Goal: Transaction & Acquisition: Book appointment/travel/reservation

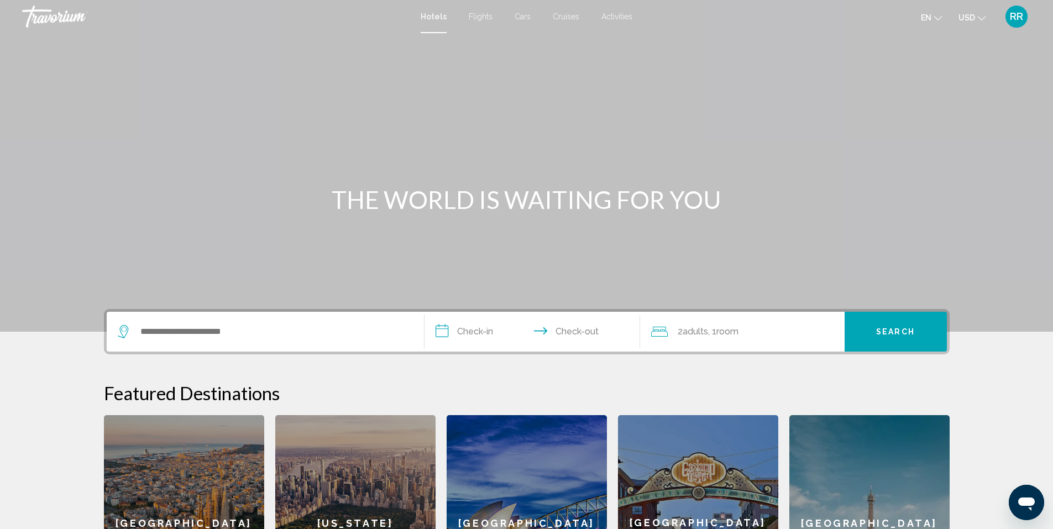
click at [212, 341] on div "Search widget" at bounding box center [265, 332] width 295 height 40
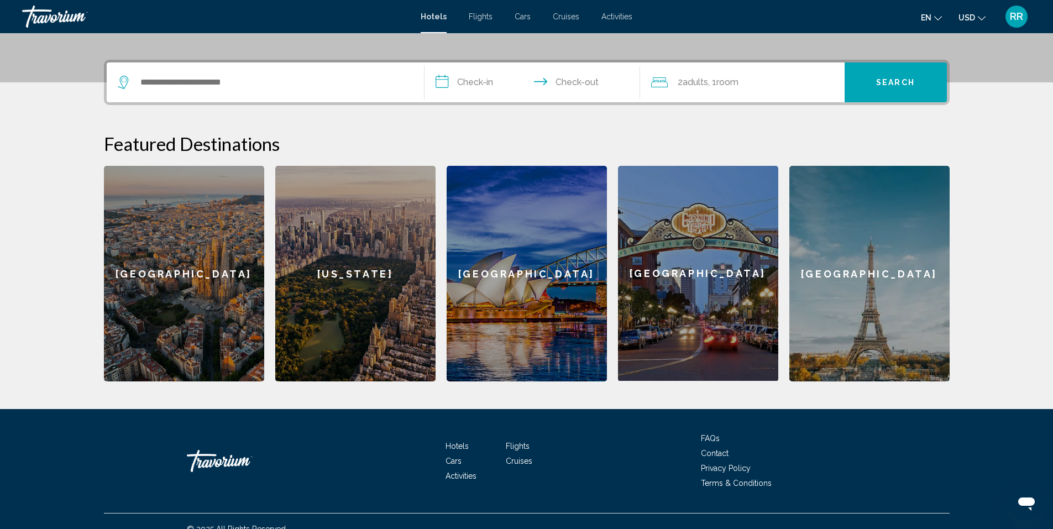
scroll to position [265, 0]
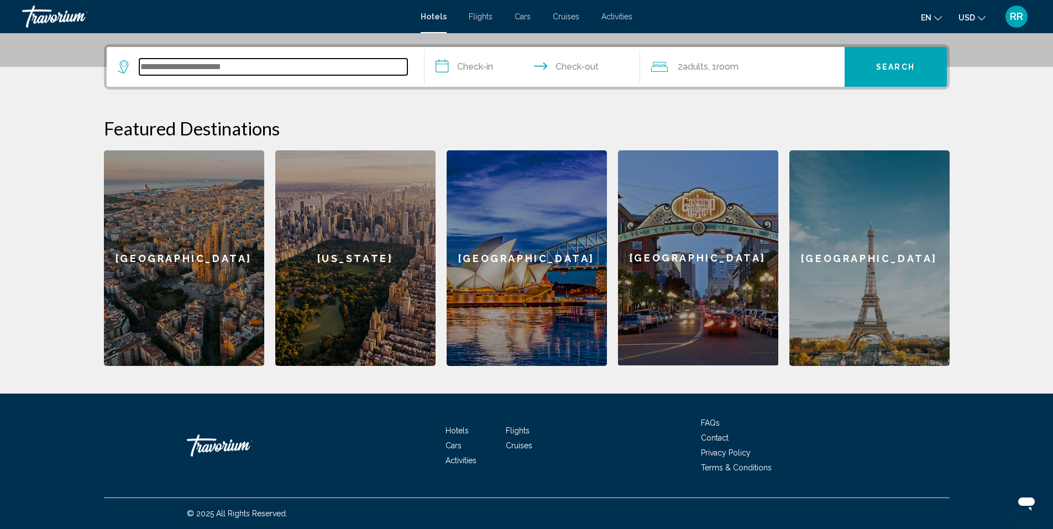
click at [253, 69] on input "Search widget" at bounding box center [273, 67] width 268 height 17
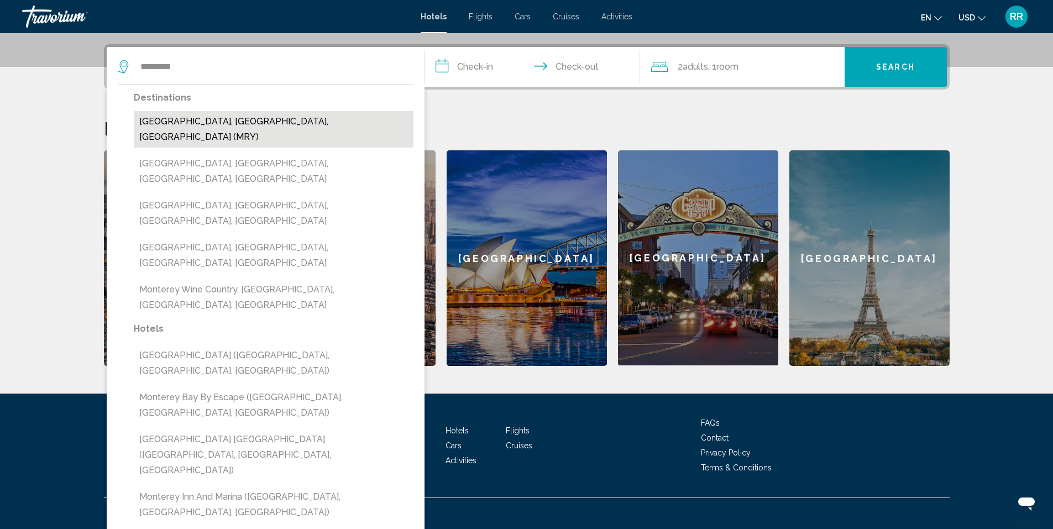
click at [266, 120] on button "[GEOGRAPHIC_DATA], [GEOGRAPHIC_DATA], [GEOGRAPHIC_DATA] (MRY)" at bounding box center [274, 129] width 280 height 36
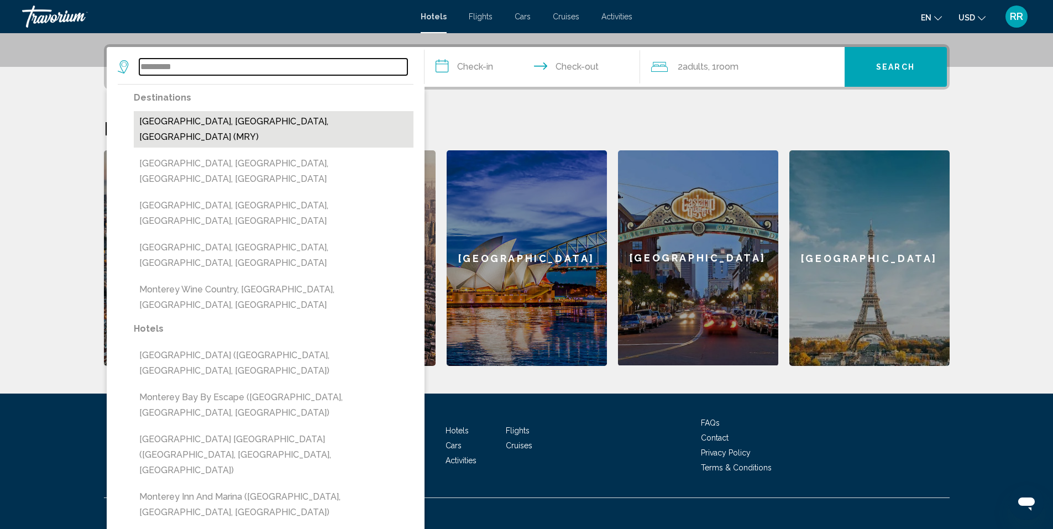
type input "**********"
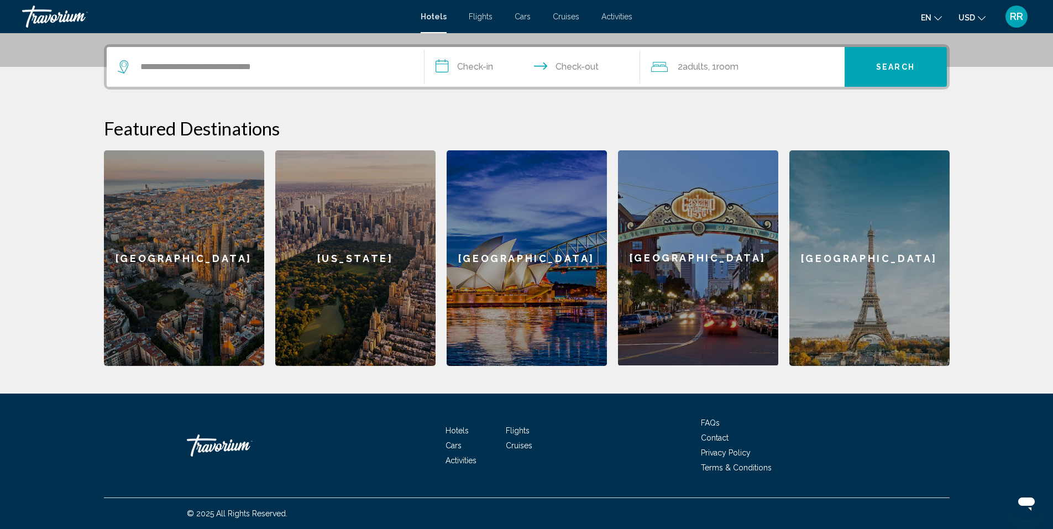
click at [472, 62] on input "**********" at bounding box center [535, 68] width 220 height 43
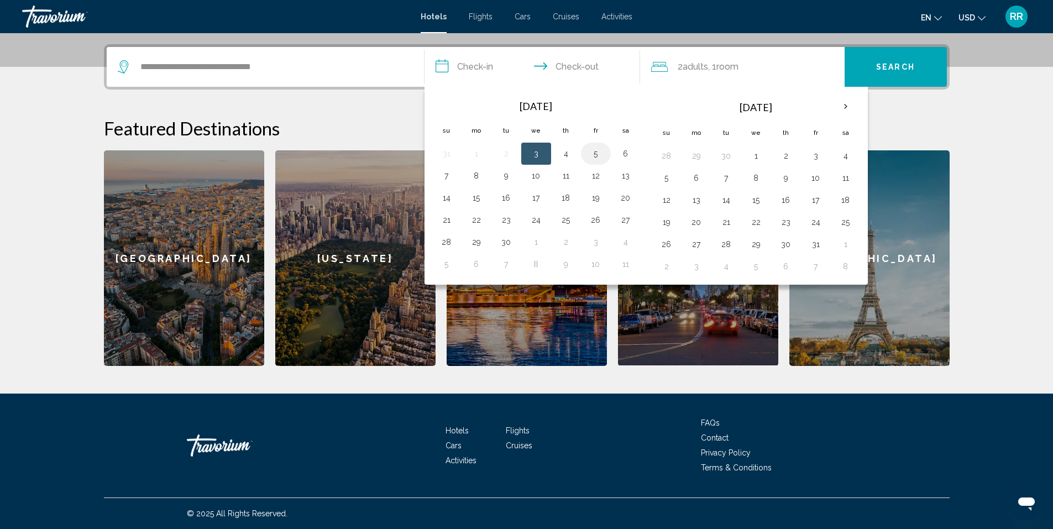
click at [597, 158] on button "5" at bounding box center [596, 153] width 18 height 15
click at [457, 178] on td "7" at bounding box center [447, 176] width 30 height 22
click at [444, 175] on button "7" at bounding box center [447, 175] width 18 height 15
type input "**********"
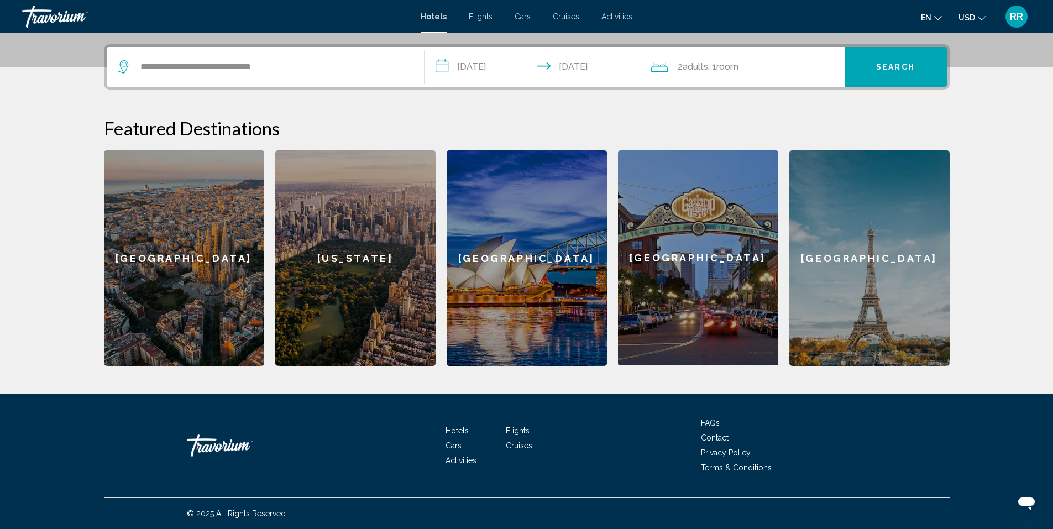
click at [888, 67] on span "Search" at bounding box center [895, 67] width 39 height 9
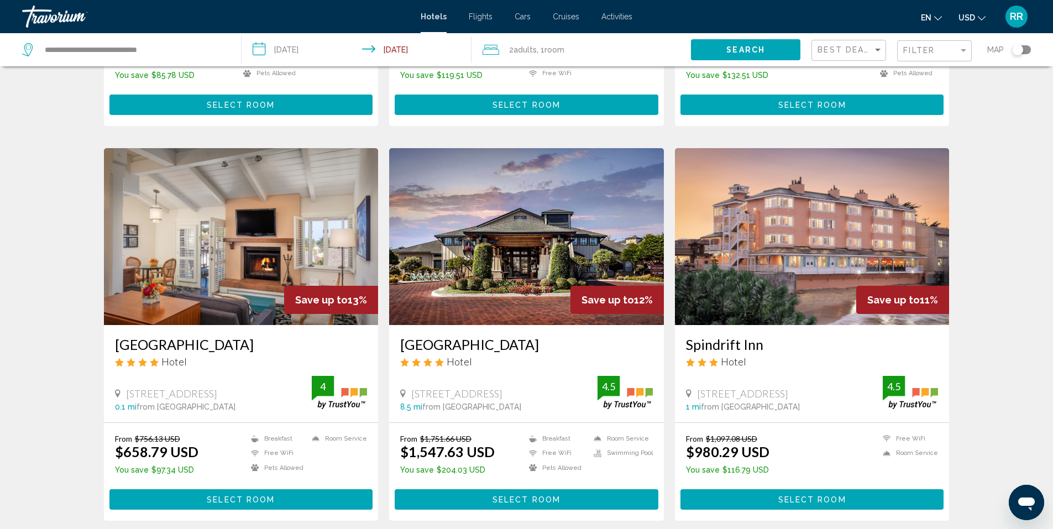
scroll to position [1178, 0]
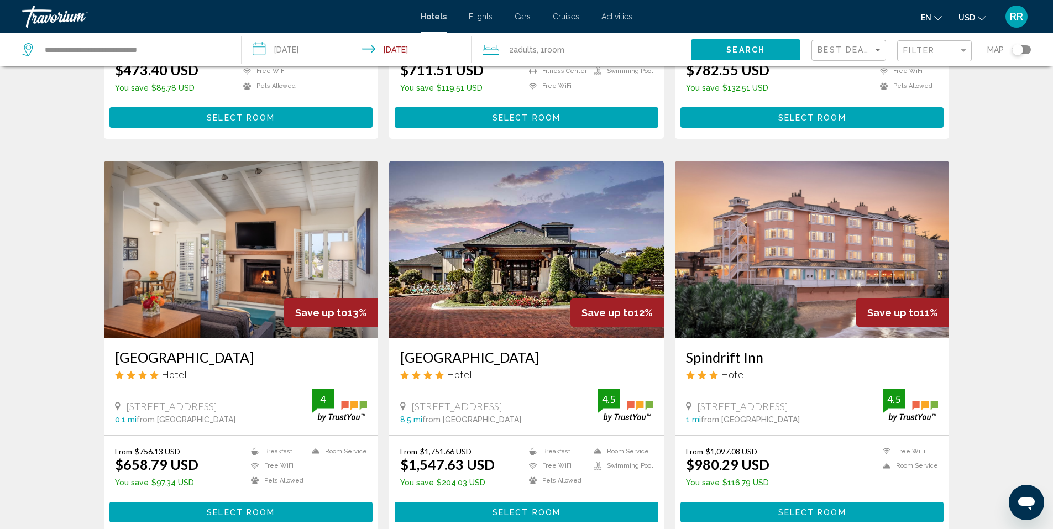
click at [249, 247] on img "Main content" at bounding box center [241, 249] width 275 height 177
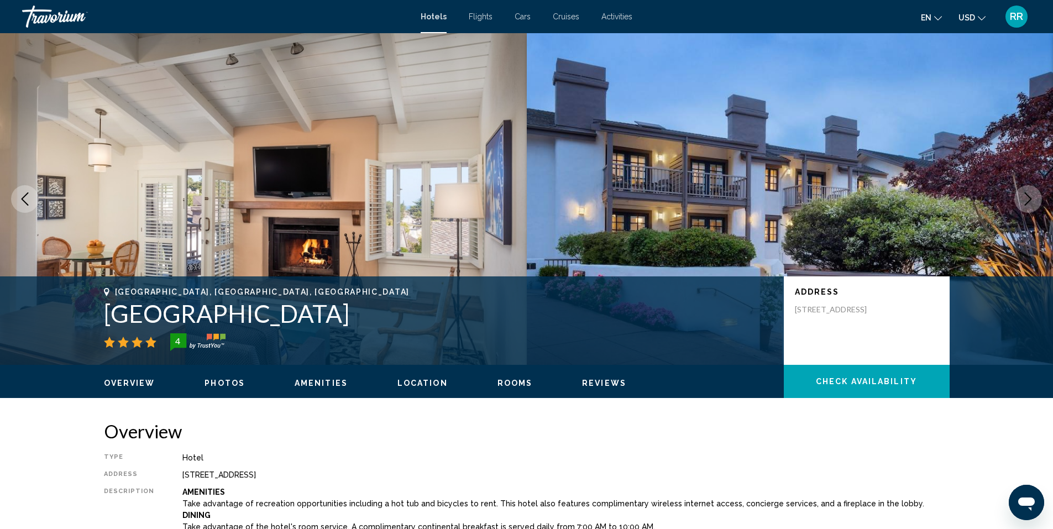
click at [406, 385] on span "Location" at bounding box center [423, 383] width 50 height 9
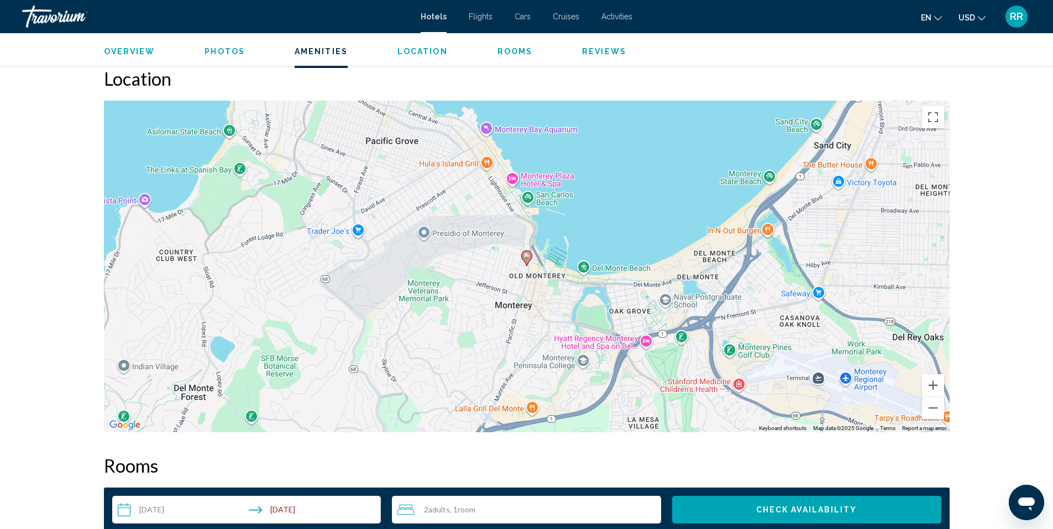
scroll to position [1012, 0]
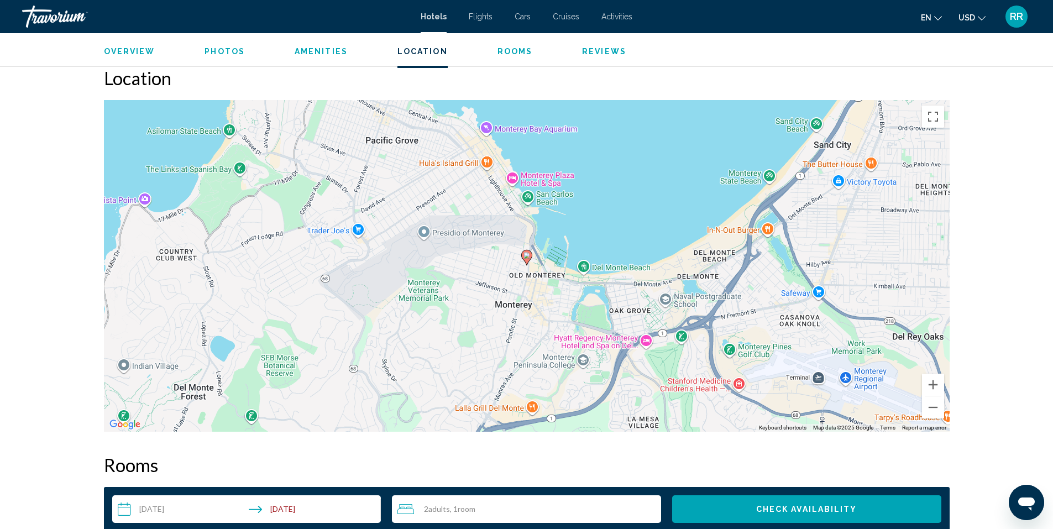
click at [493, 142] on div "To activate drag with keyboard, press Alt + Enter. Once in keyboard drag state,…" at bounding box center [527, 266] width 846 height 332
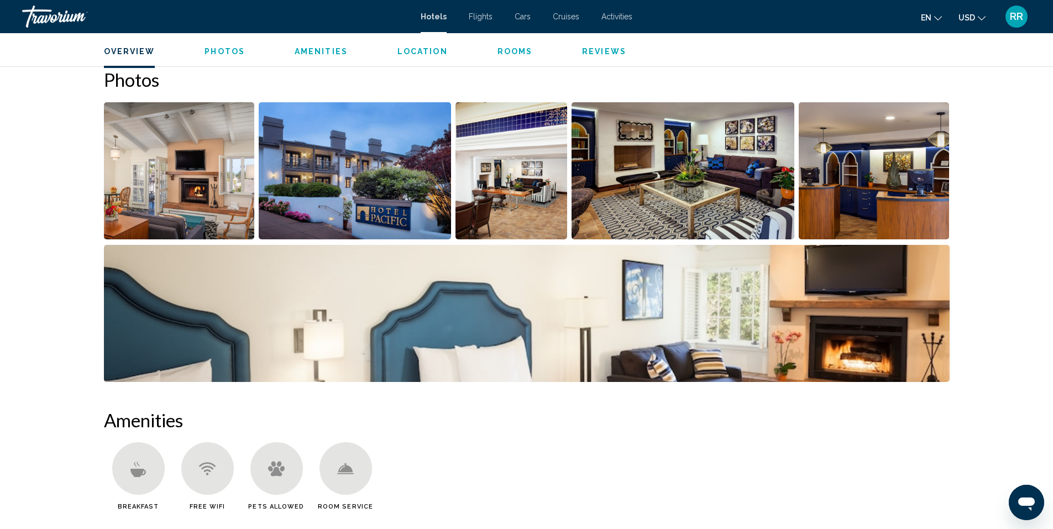
scroll to position [0, 0]
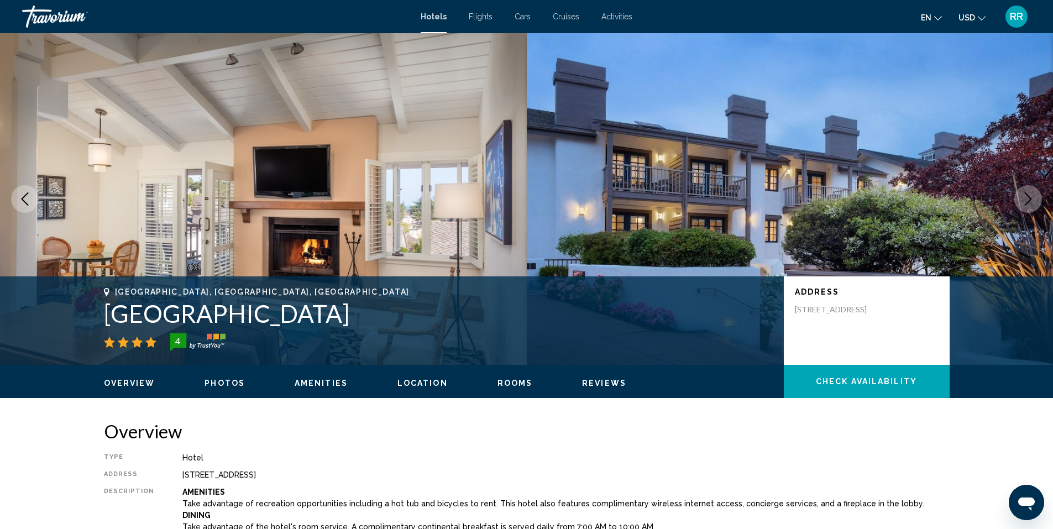
click at [485, 13] on span "Flights" at bounding box center [481, 16] width 24 height 9
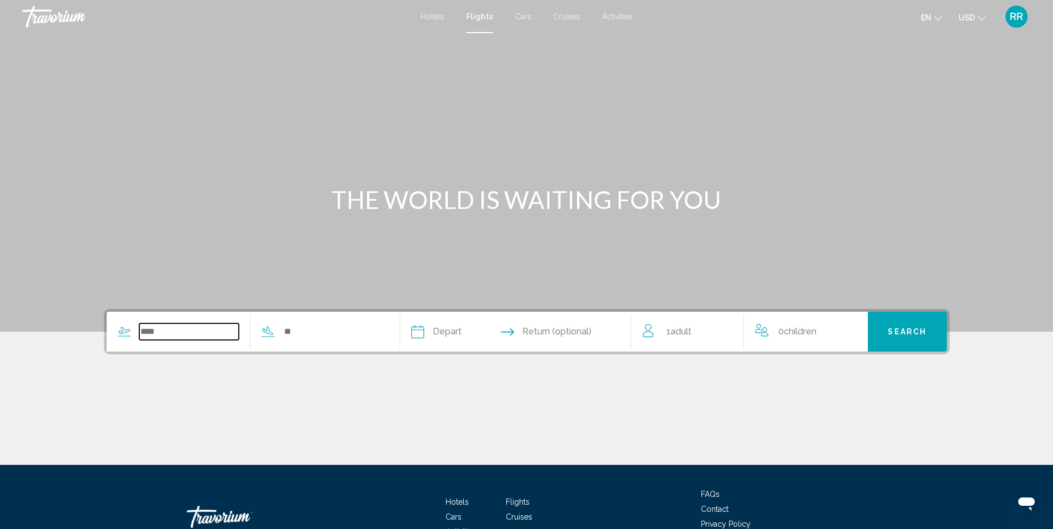
click at [203, 327] on input "Search widget" at bounding box center [189, 331] width 100 height 17
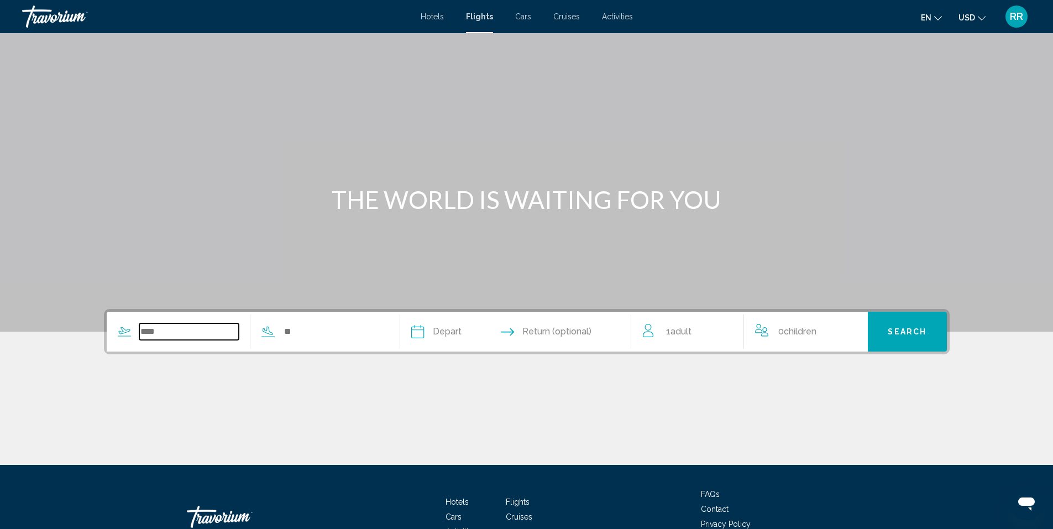
scroll to position [71, 0]
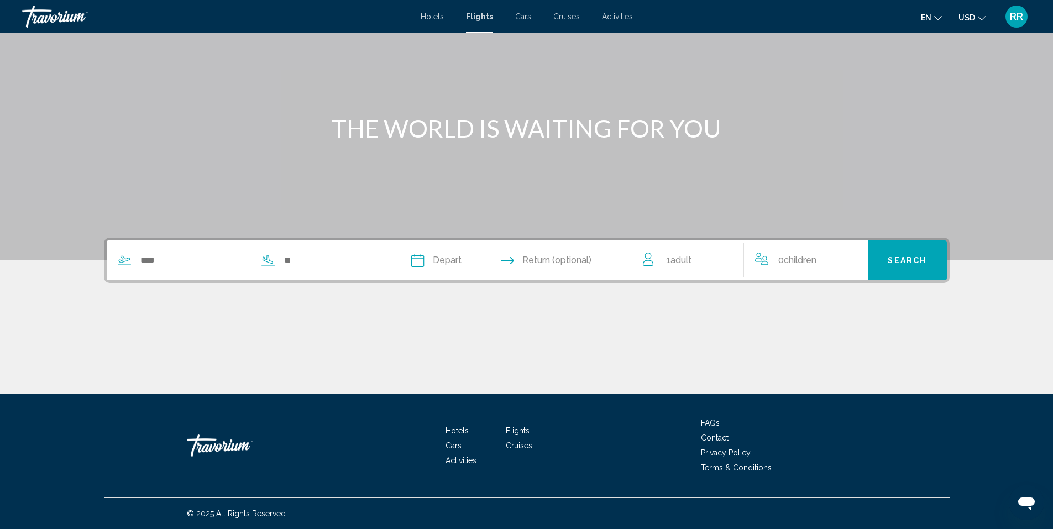
click at [520, 17] on span "Cars" at bounding box center [523, 16] width 16 height 9
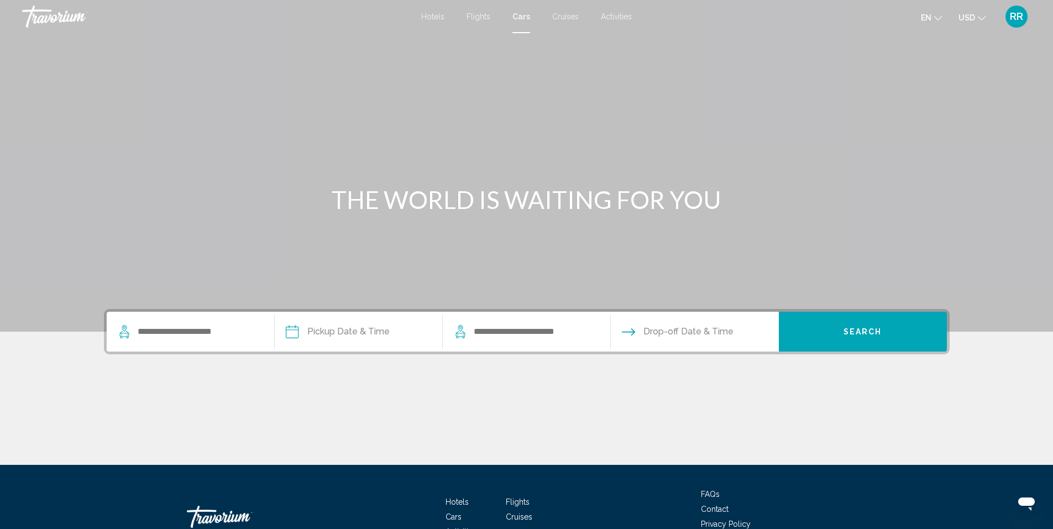
click at [564, 17] on span "Cruises" at bounding box center [565, 16] width 27 height 9
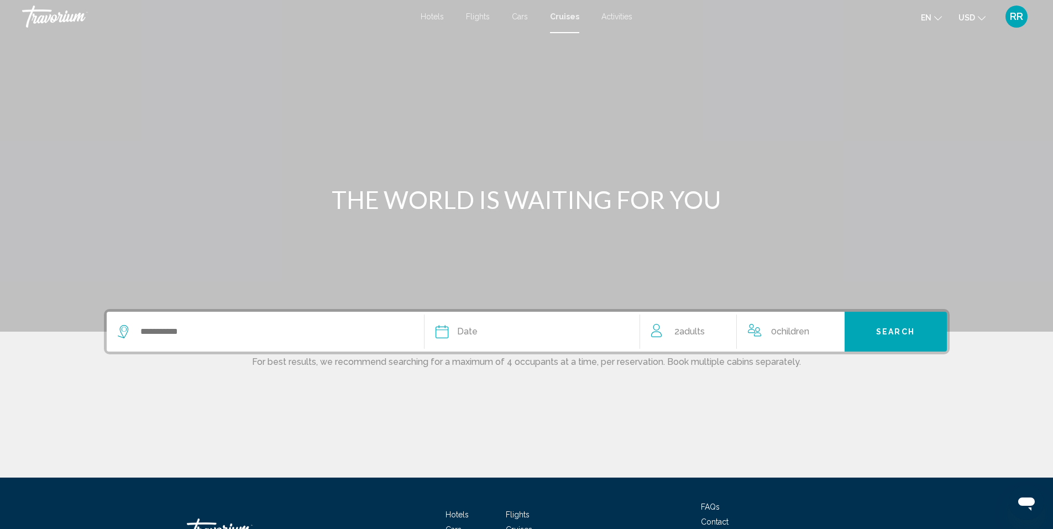
click at [613, 13] on span "Activities" at bounding box center [617, 16] width 31 height 9
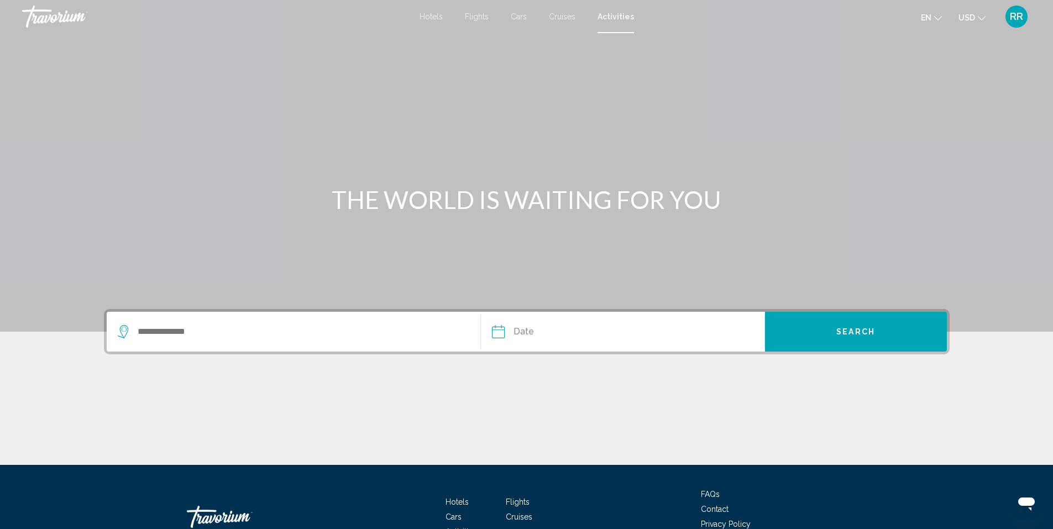
drag, startPoint x: 1053, startPoint y: 80, endPoint x: 1057, endPoint y: 178, distance: 98.5
click at [1053, 178] on html "Skip to main content Hotels Flights Cars Cruises Activities Hotels Flights Cars…" at bounding box center [526, 264] width 1053 height 529
